Goal: Information Seeking & Learning: Learn about a topic

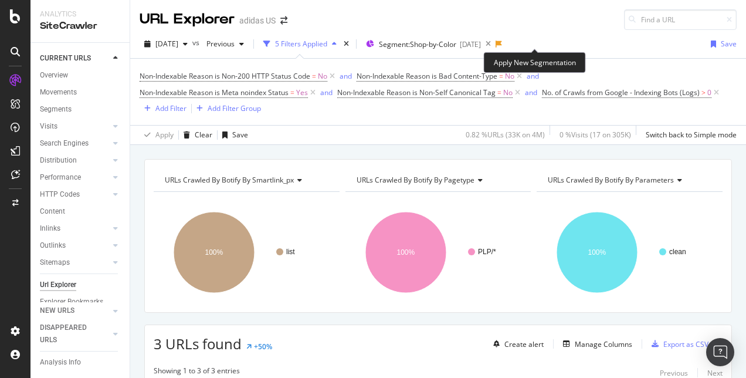
click at [502, 44] on icon at bounding box center [498, 43] width 6 height 7
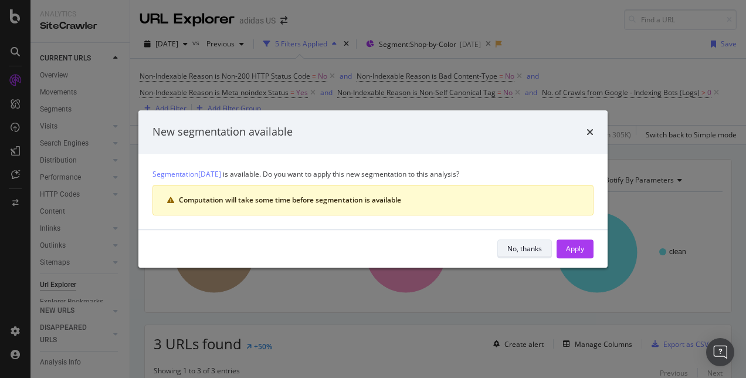
click at [539, 249] on div "No, thanks" at bounding box center [524, 248] width 35 height 10
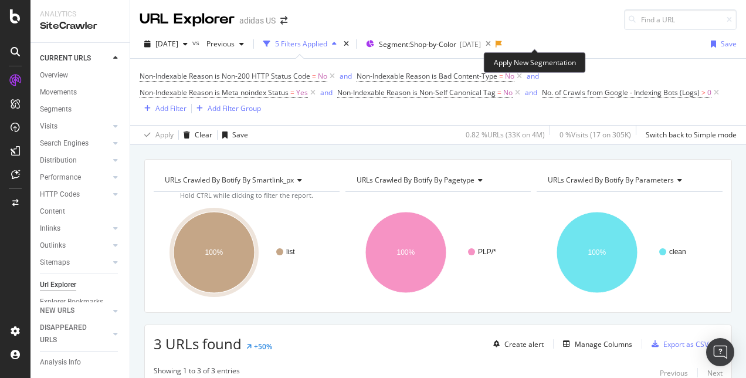
click at [502, 46] on icon at bounding box center [498, 43] width 6 height 7
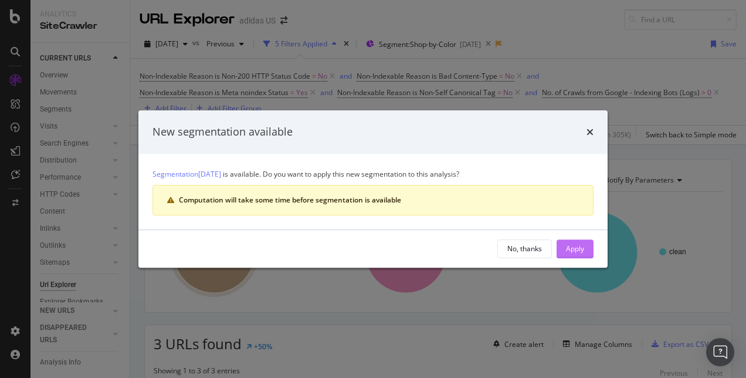
click at [582, 244] on div "Apply" at bounding box center [575, 248] width 18 height 10
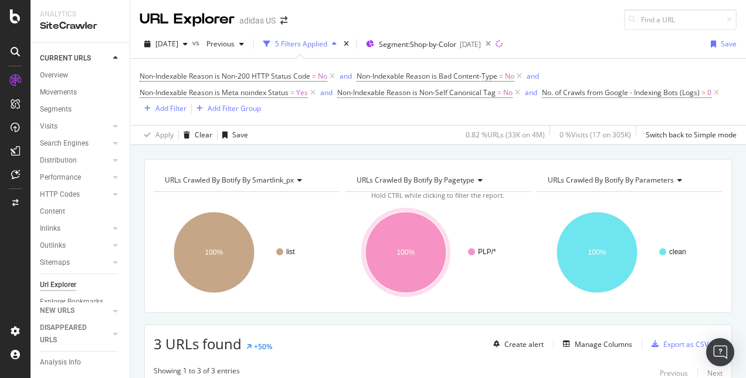
scroll to position [233, 0]
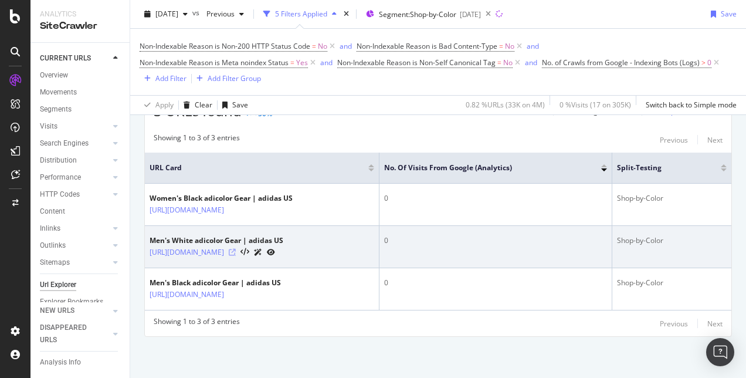
drag, startPoint x: 293, startPoint y: 250, endPoint x: 316, endPoint y: 251, distance: 23.5
click at [236, 251] on icon at bounding box center [232, 252] width 7 height 7
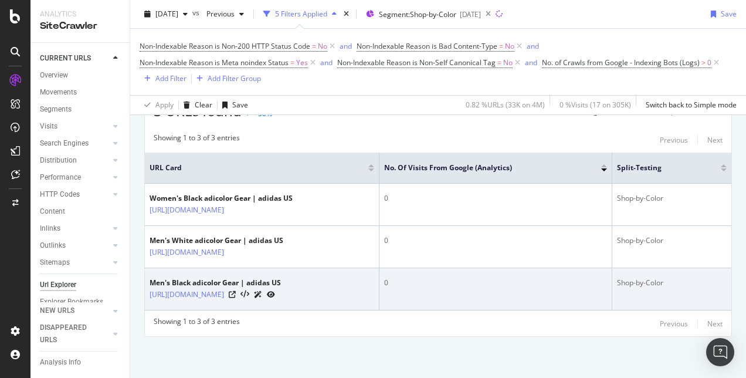
click at [275, 298] on div at bounding box center [252, 294] width 46 height 12
click at [236, 295] on icon at bounding box center [232, 294] width 7 height 7
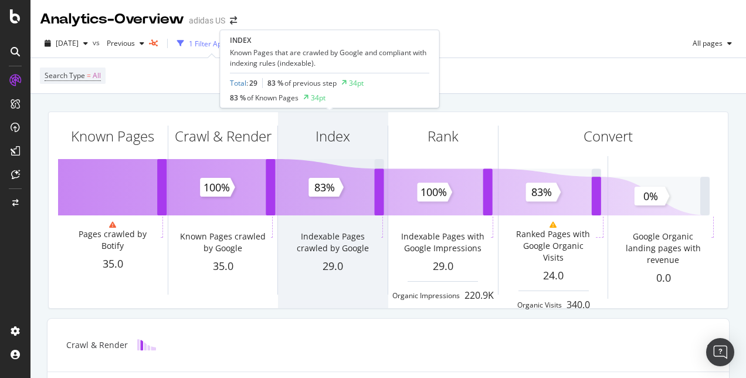
click at [333, 206] on div "Index Indexable Pages crawled by Google 29.0" at bounding box center [333, 210] width 110 height 196
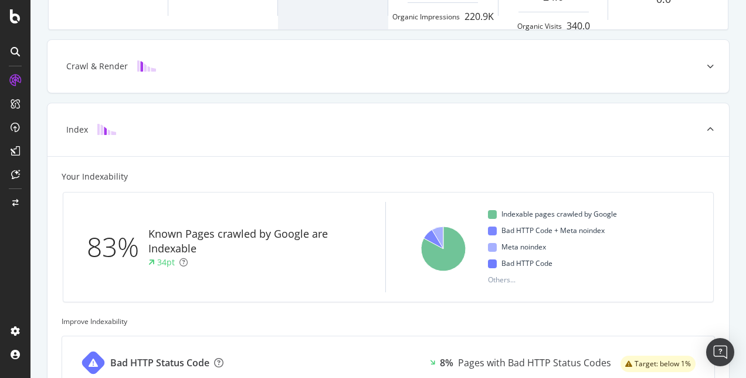
scroll to position [297, 0]
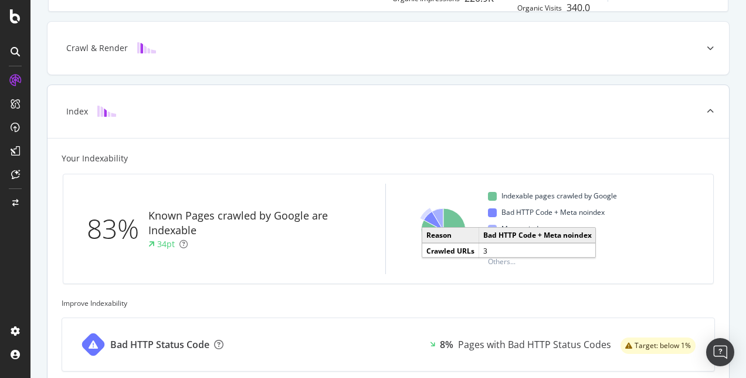
click at [425, 220] on icon "A chart." at bounding box center [433, 221] width 19 height 19
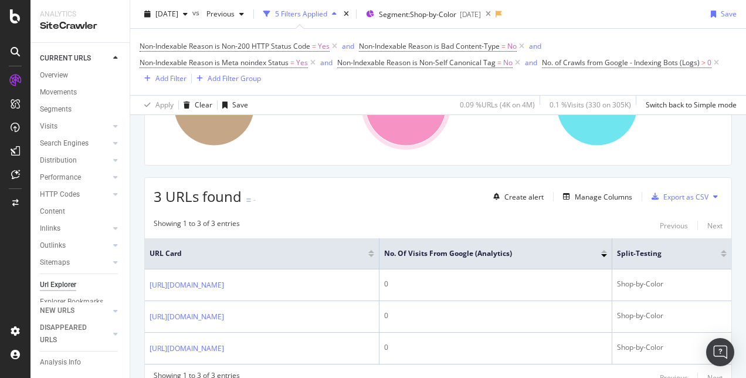
scroll to position [148, 0]
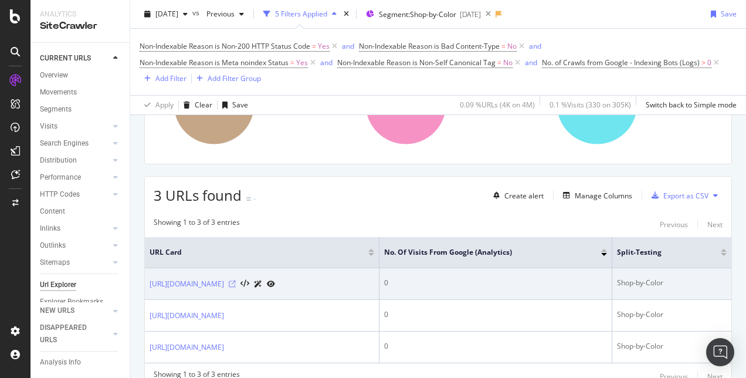
click at [236, 285] on icon at bounding box center [232, 283] width 7 height 7
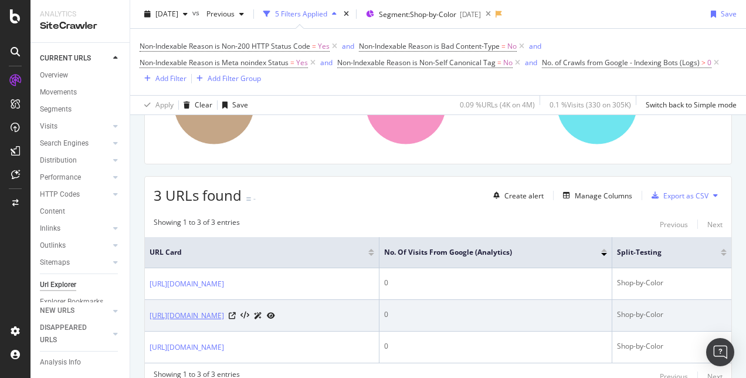
click at [224, 313] on link "[URL][DOMAIN_NAME]" at bounding box center [187, 316] width 74 height 12
click at [236, 315] on icon at bounding box center [232, 315] width 7 height 7
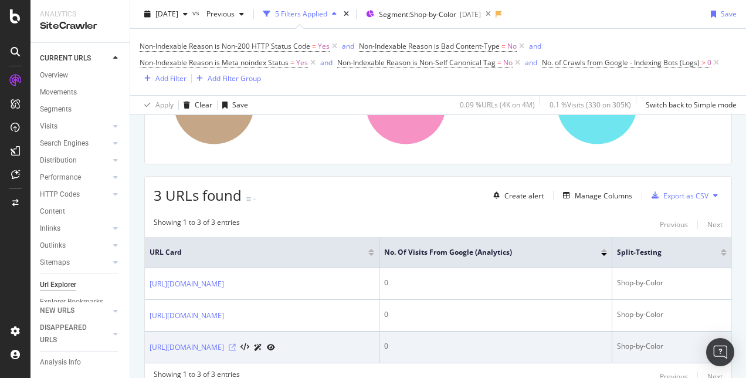
click at [236, 349] on icon at bounding box center [232, 347] width 7 height 7
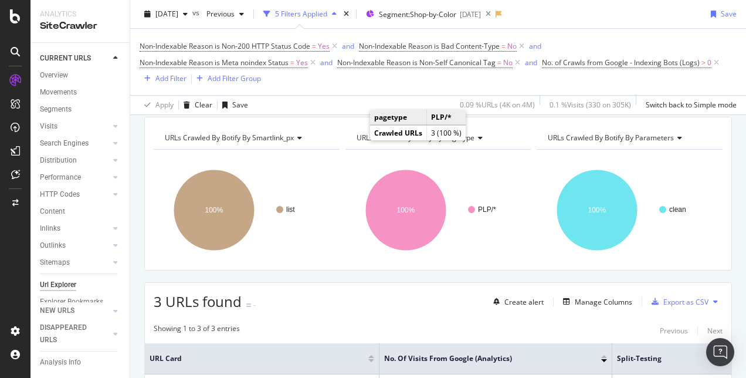
scroll to position [0, 0]
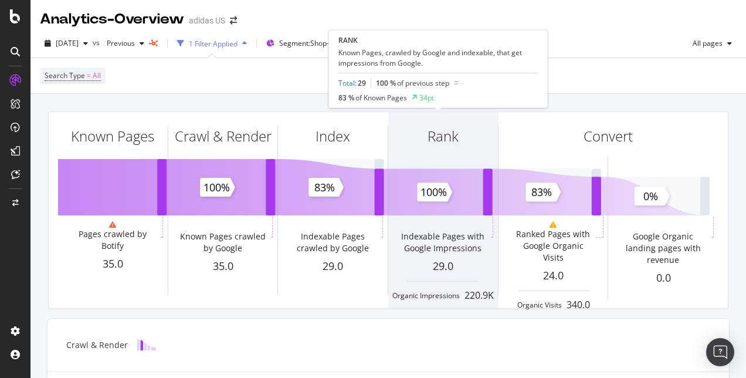
click at [427, 191] on div "Rank" at bounding box center [443, 157] width 110 height 90
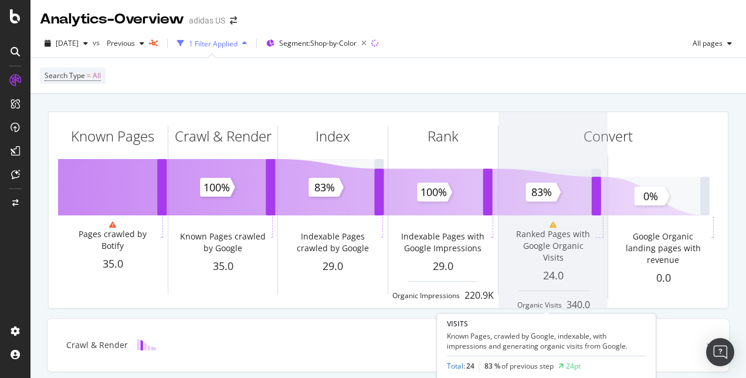
click at [541, 184] on span at bounding box center [553, 210] width 110 height 196
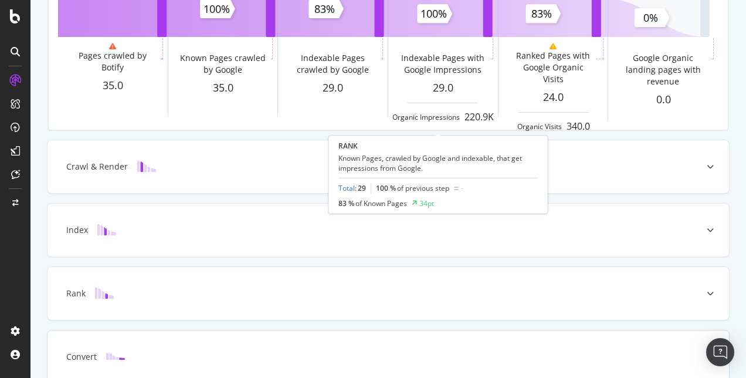
scroll to position [178, 0]
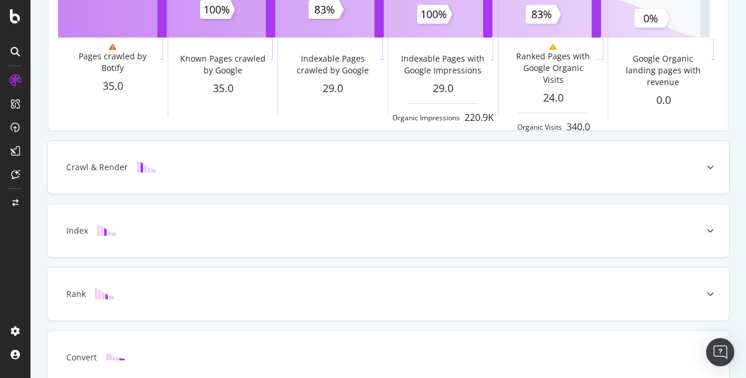
click at [706, 166] on icon at bounding box center [709, 167] width 7 height 7
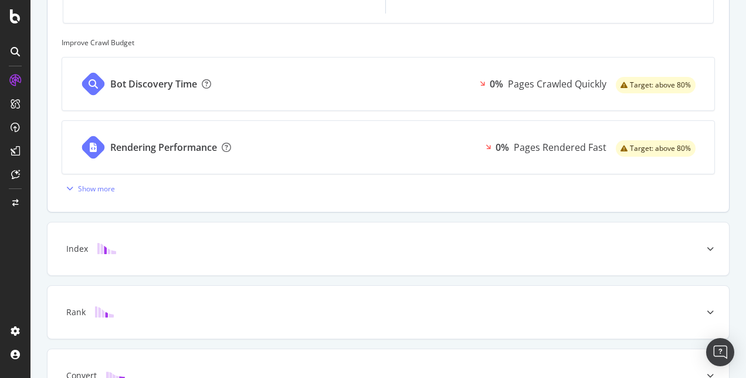
scroll to position [494, 0]
click at [706, 245] on icon at bounding box center [709, 247] width 7 height 7
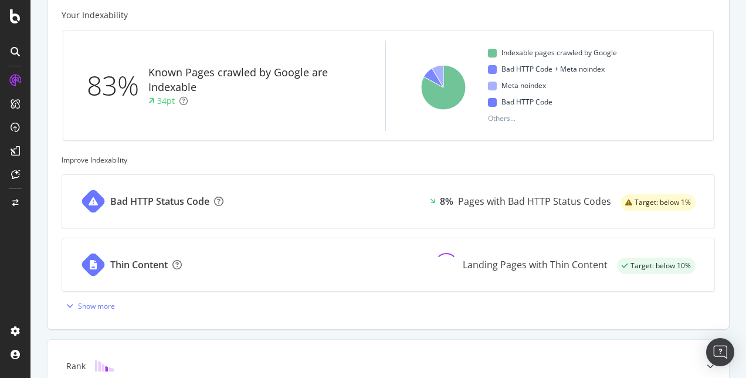
scroll to position [569, 0]
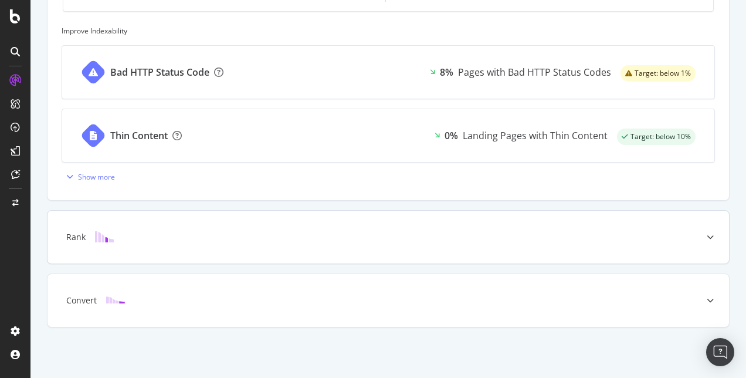
click at [706, 235] on icon at bounding box center [709, 236] width 7 height 7
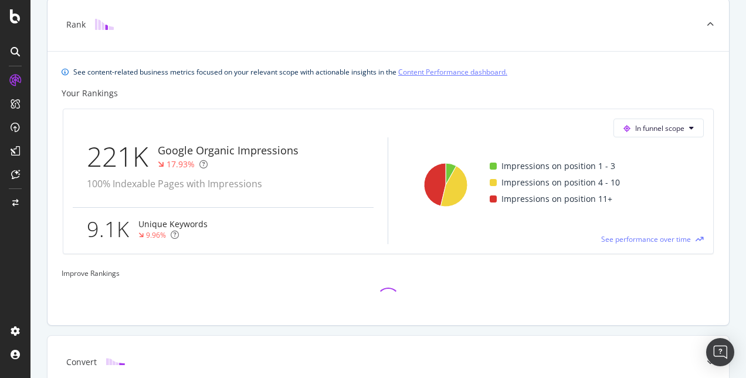
scroll to position [445, 0]
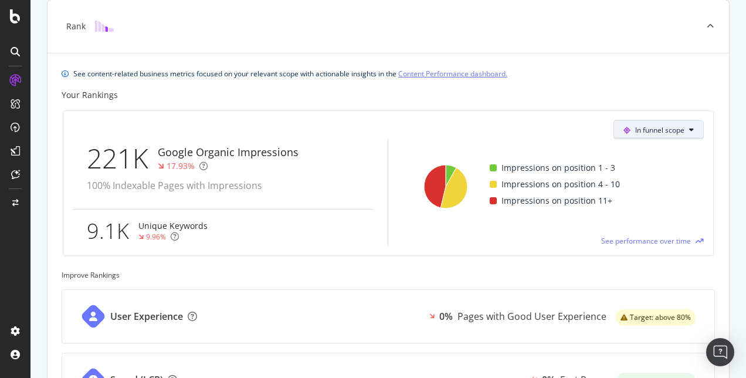
click at [630, 136] on button "In funnel scope" at bounding box center [658, 129] width 90 height 19
click at [520, 102] on div "In funnel scope 221K Google Organic Impressions 17.93% 100% Indexable Pages wit…" at bounding box center [388, 183] width 665 height 164
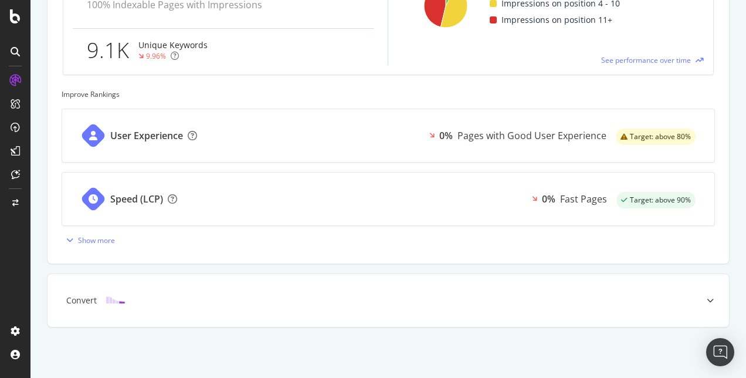
scroll to position [626, 0]
click at [702, 304] on div at bounding box center [710, 300] width 38 height 53
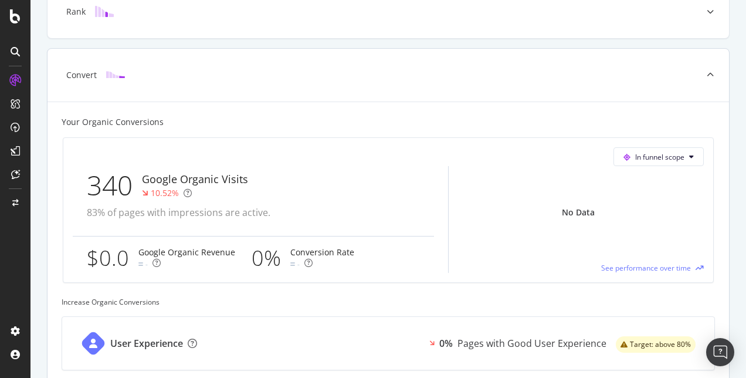
scroll to position [604, 0]
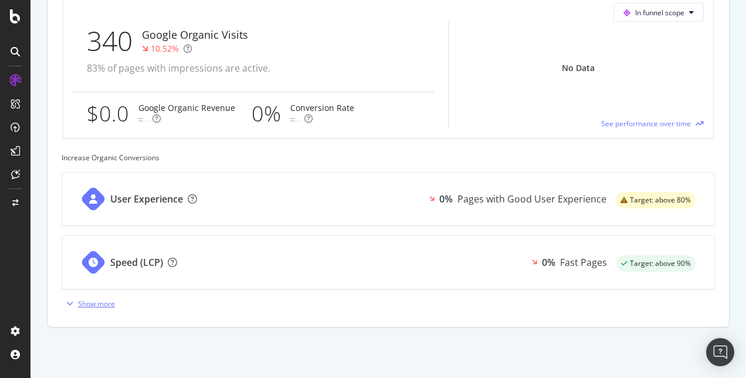
click at [88, 307] on div "Show more" at bounding box center [96, 303] width 37 height 10
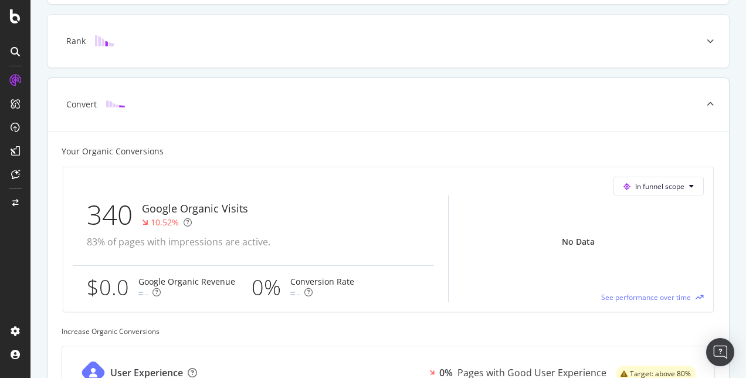
scroll to position [430, 0]
click at [621, 297] on span "See performance over time" at bounding box center [646, 297] width 90 height 10
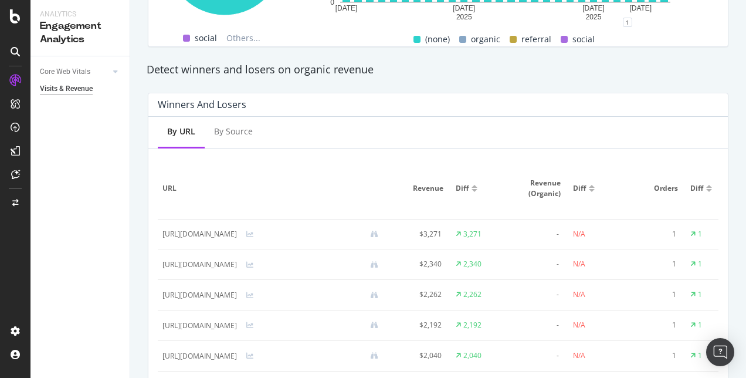
scroll to position [679, 0]
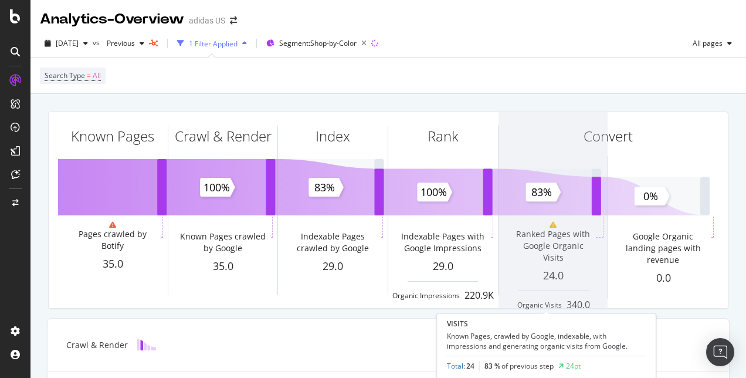
click at [546, 224] on span at bounding box center [553, 210] width 110 height 196
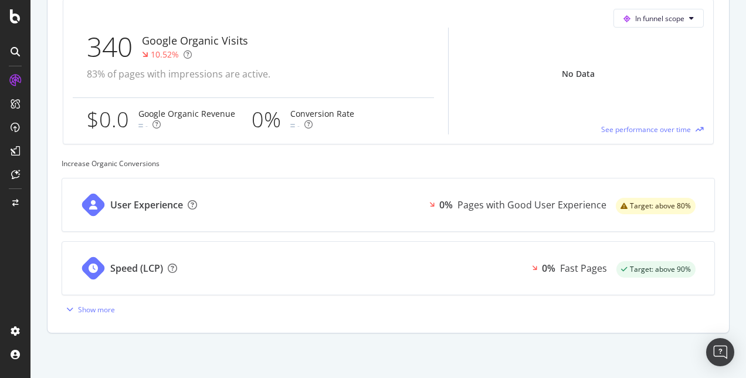
scroll to position [604, 0]
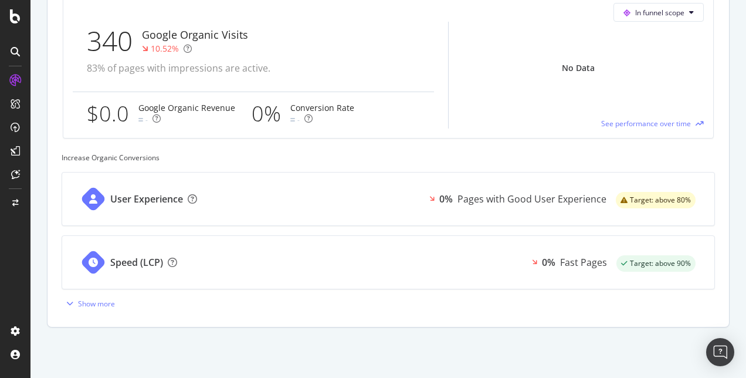
click at [630, 197] on span "Target: above 80%" at bounding box center [660, 199] width 61 height 7
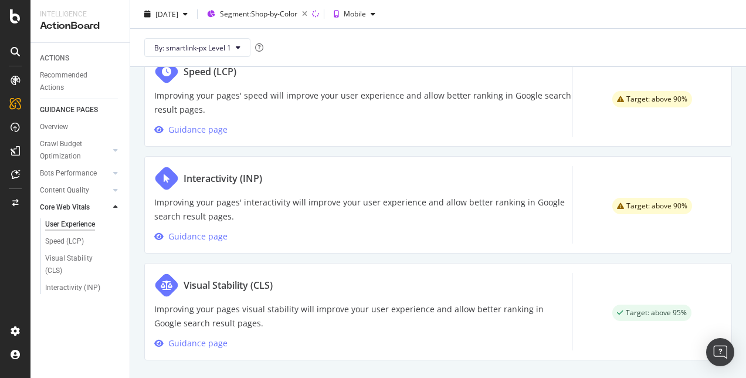
scroll to position [678, 0]
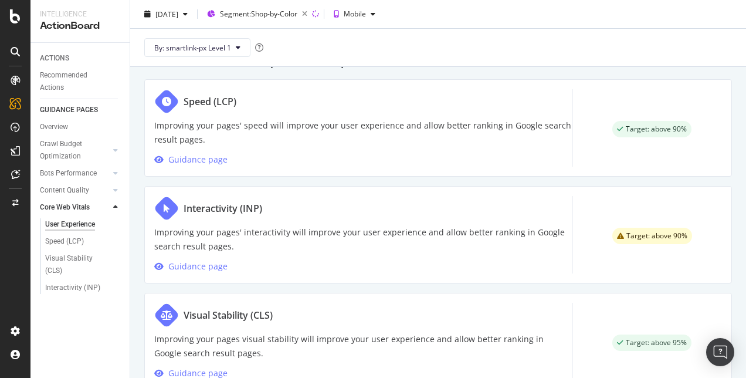
scroll to position [660, 0]
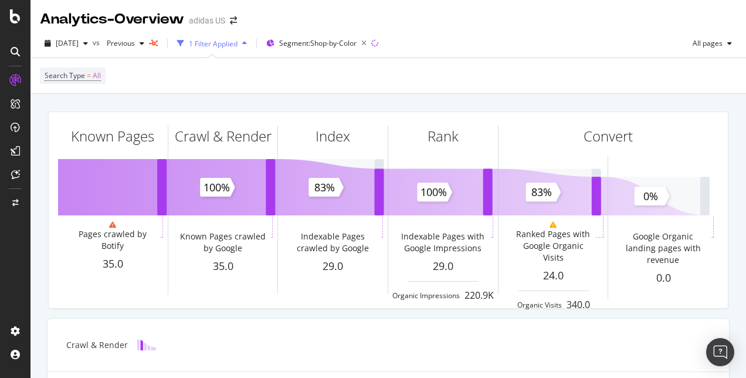
click at [487, 71] on div "Search Type = All" at bounding box center [388, 75] width 697 height 35
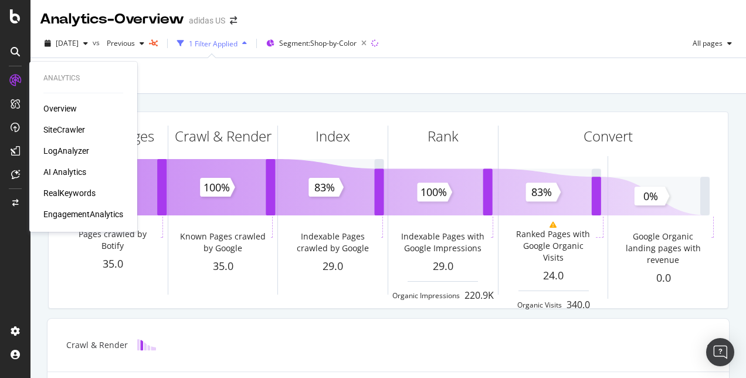
click at [67, 130] on div "SiteCrawler" at bounding box center [64, 130] width 42 height 12
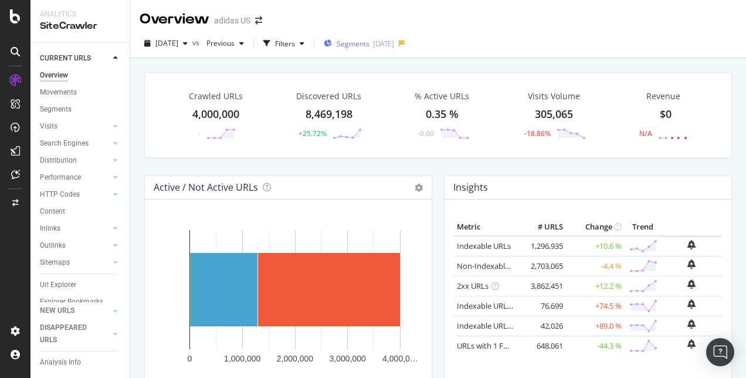
click at [389, 49] on div "Segments [DATE]" at bounding box center [359, 44] width 70 height 18
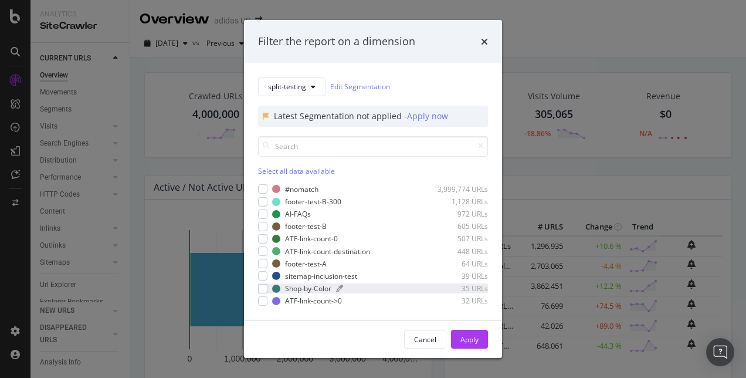
click at [392, 287] on div "modal" at bounding box center [381, 287] width 90 height 7
click at [469, 345] on div "Apply" at bounding box center [469, 339] width 18 height 18
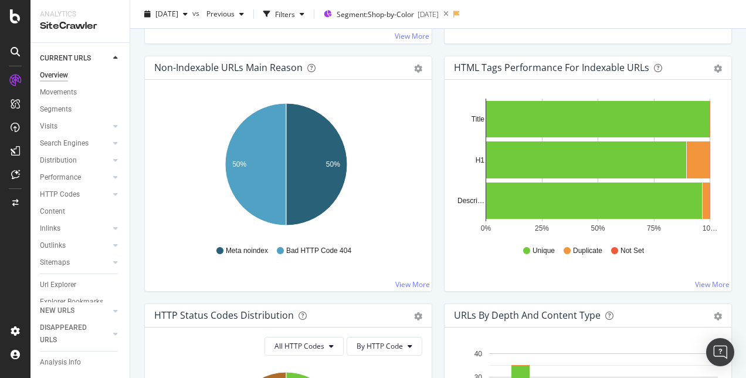
scroll to position [373, 0]
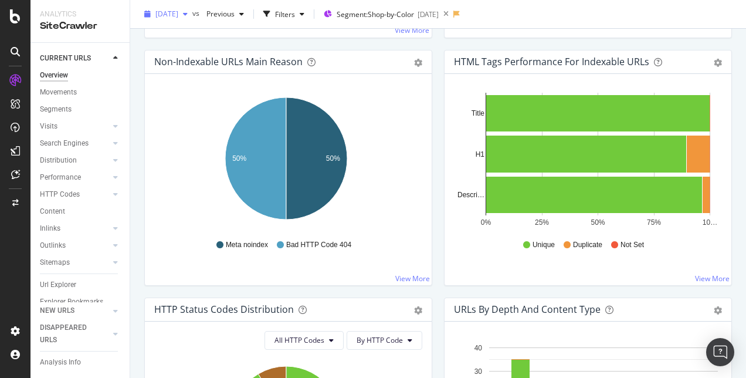
click at [178, 12] on span "[DATE]" at bounding box center [166, 14] width 23 height 10
click at [234, 17] on span "Previous" at bounding box center [218, 14] width 33 height 10
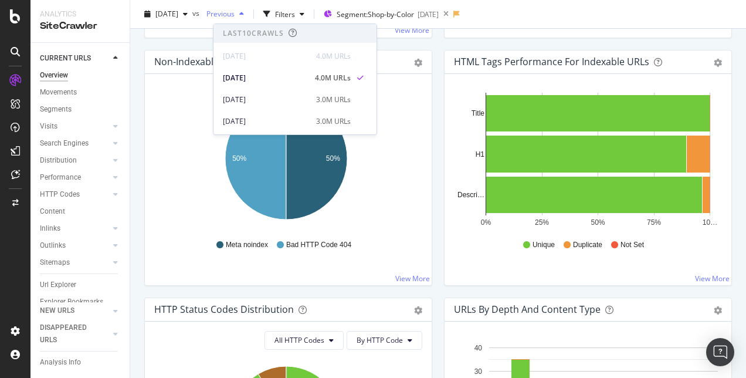
click at [234, 17] on span "Previous" at bounding box center [218, 14] width 33 height 10
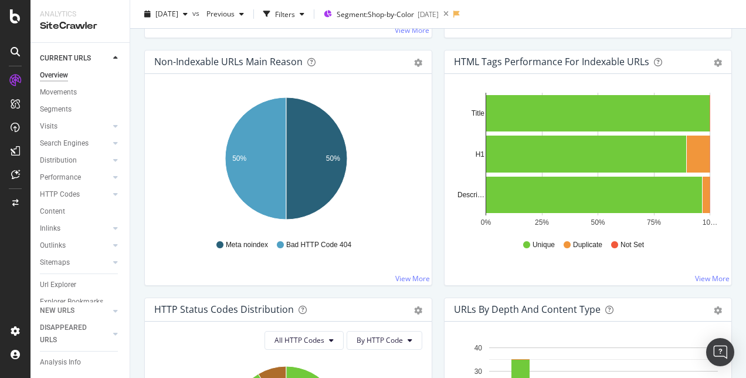
scroll to position [0, 0]
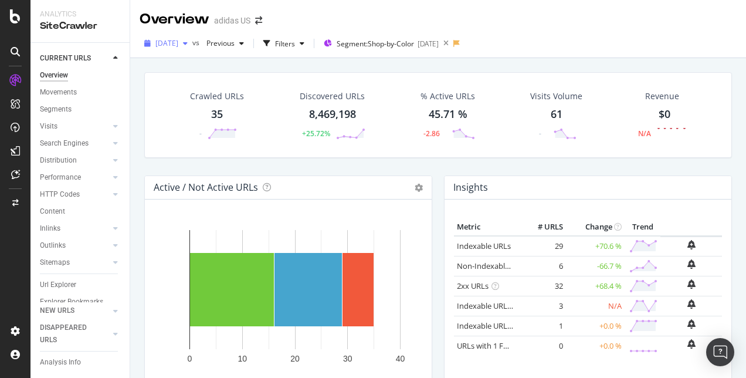
click at [178, 43] on span "[DATE]" at bounding box center [166, 43] width 23 height 10
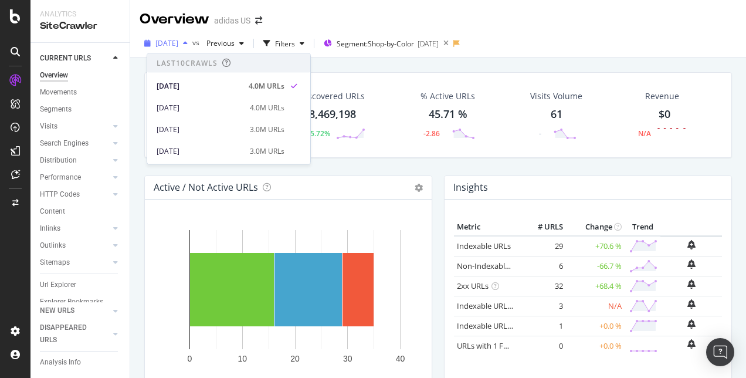
click at [192, 43] on div "button" at bounding box center [185, 43] width 14 height 7
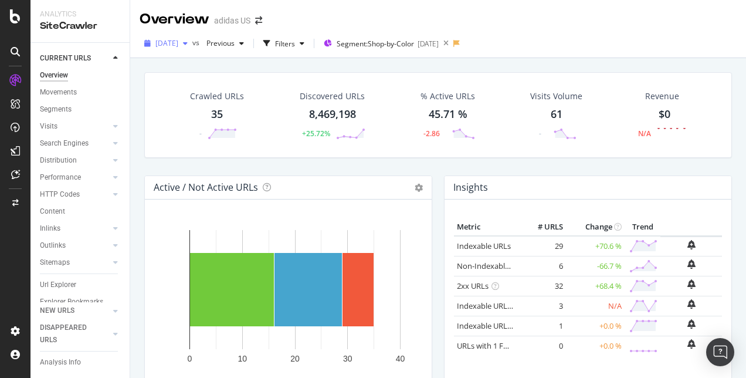
click at [192, 43] on div "button" at bounding box center [185, 43] width 14 height 7
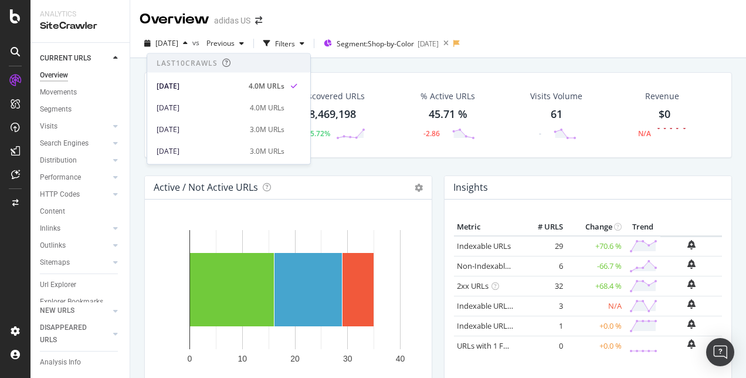
click at [612, 54] on div "[DATE] vs Previous Filters Segment: Shop-by-Color [DATE]" at bounding box center [438, 45] width 616 height 23
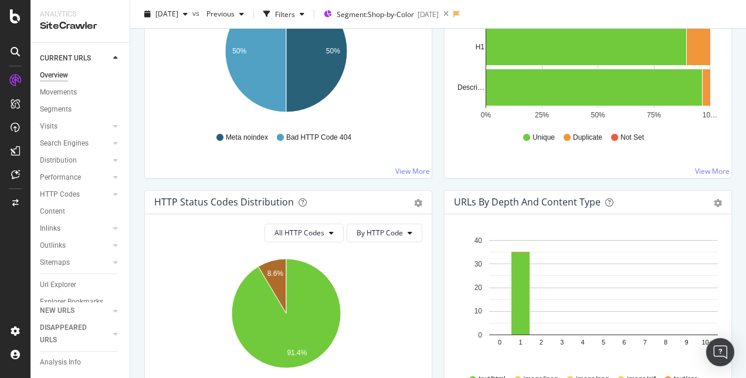
scroll to position [481, 0]
